Goal: Task Accomplishment & Management: Use online tool/utility

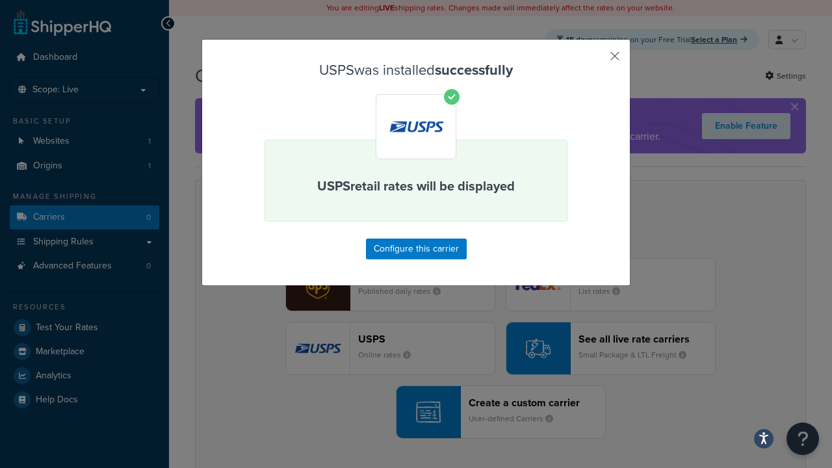
click at [596, 60] on button "button" at bounding box center [595, 60] width 3 height 3
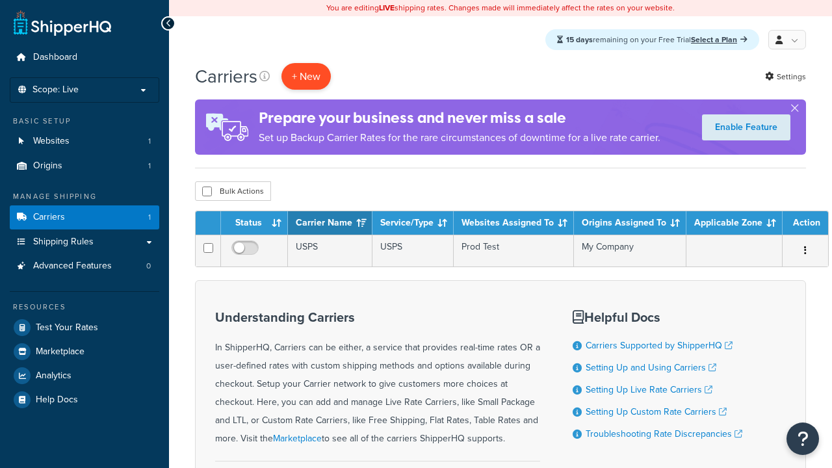
click at [306, 77] on button "+ New" at bounding box center [306, 76] width 49 height 27
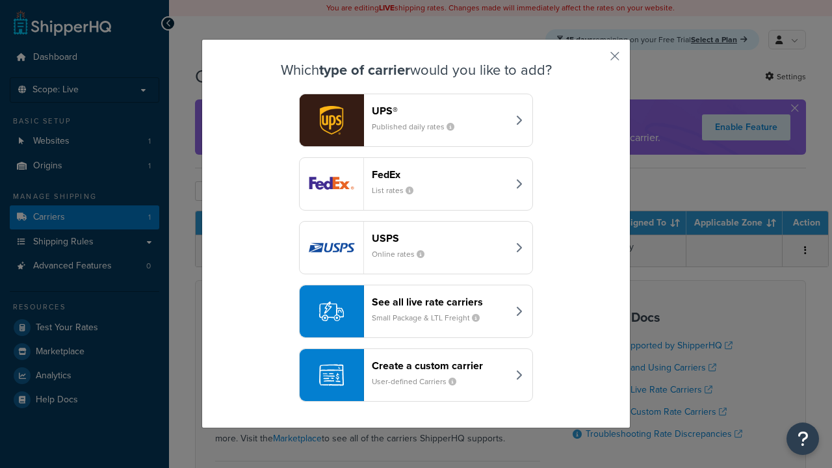
click at [416, 312] on div "See all live rate carriers Small Package & LTL Freight" at bounding box center [440, 311] width 136 height 31
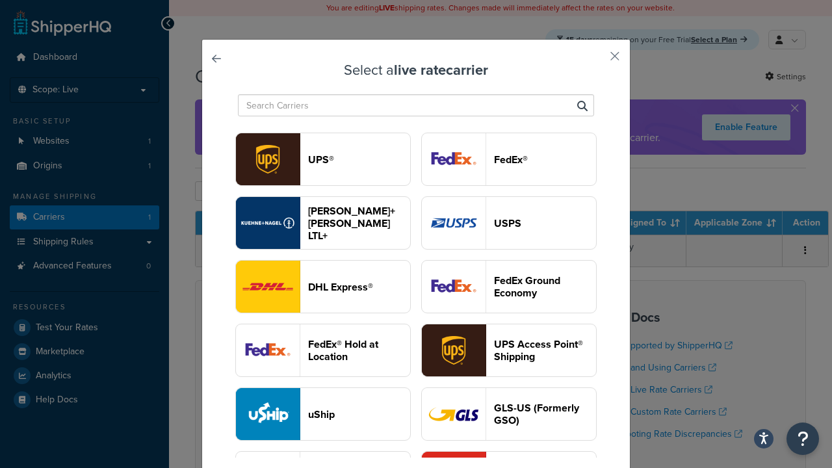
click at [359, 160] on header "UPS®" at bounding box center [359, 159] width 102 height 12
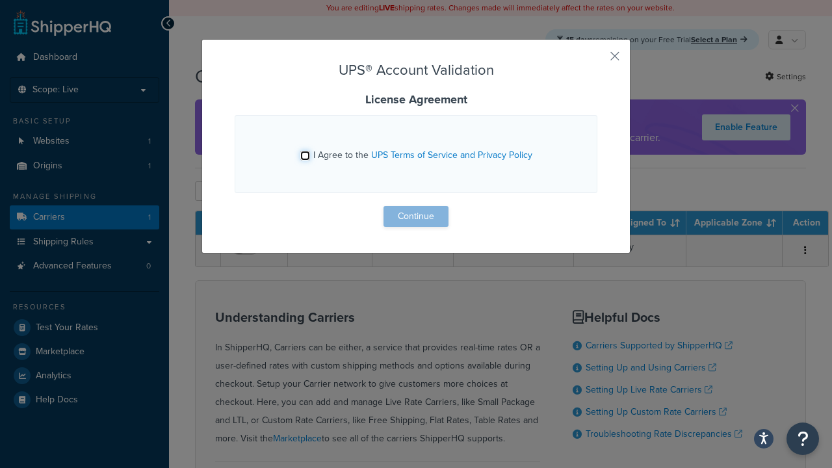
click at [306, 155] on input "I Agree to the UPS Terms of Service and Privacy Policy" at bounding box center [305, 156] width 10 height 10
checkbox input "true"
click at [416, 216] on button "Continue" at bounding box center [416, 216] width 65 height 21
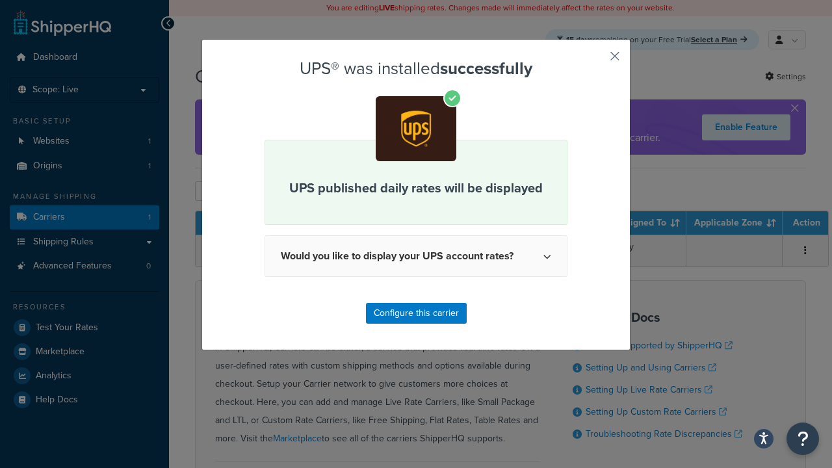
click at [596, 60] on button "button" at bounding box center [595, 60] width 3 height 3
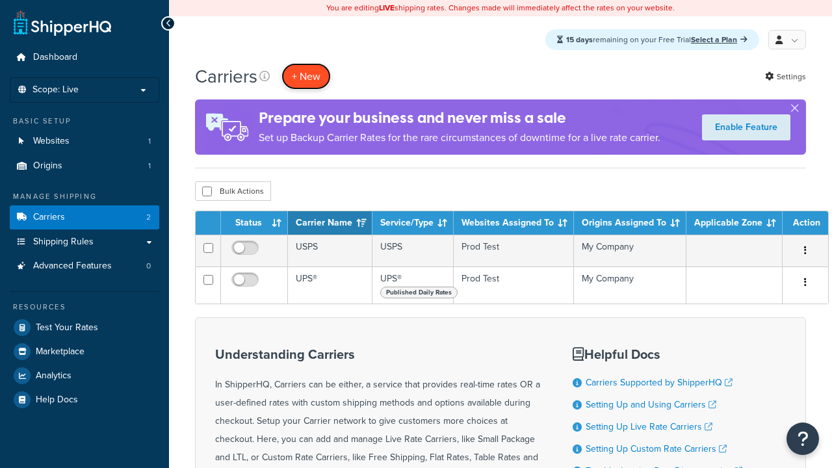
click at [306, 77] on button "+ New" at bounding box center [306, 76] width 49 height 27
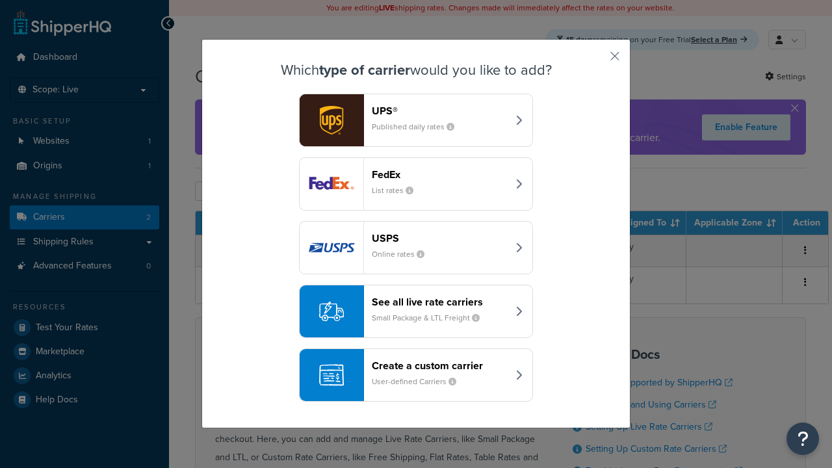
click at [439, 175] on header "FedEx" at bounding box center [440, 174] width 136 height 12
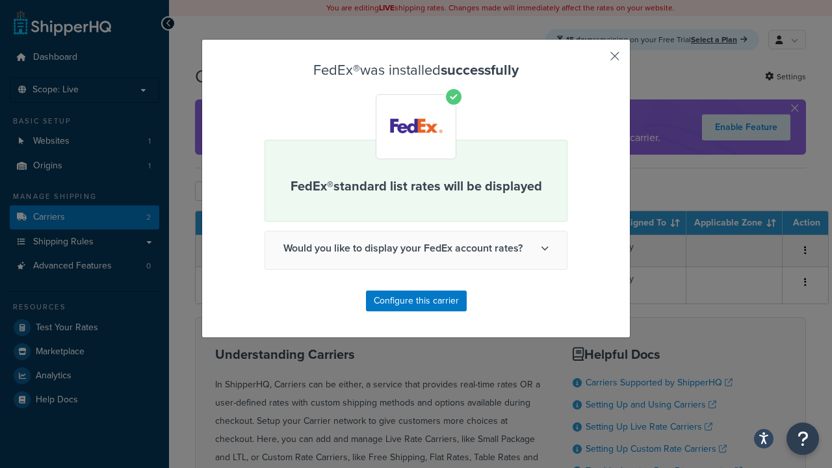
click at [596, 60] on button "button" at bounding box center [595, 60] width 3 height 3
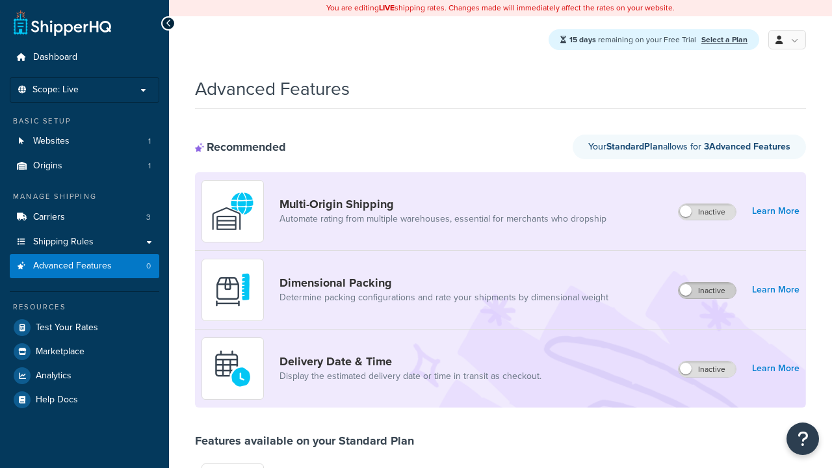
click at [708, 291] on label "Inactive" at bounding box center [707, 291] width 57 height 16
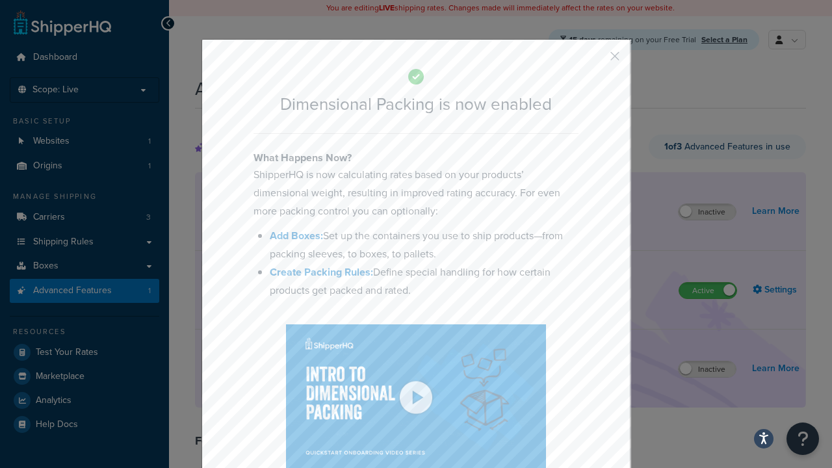
click at [596, 60] on button "button" at bounding box center [595, 60] width 3 height 3
